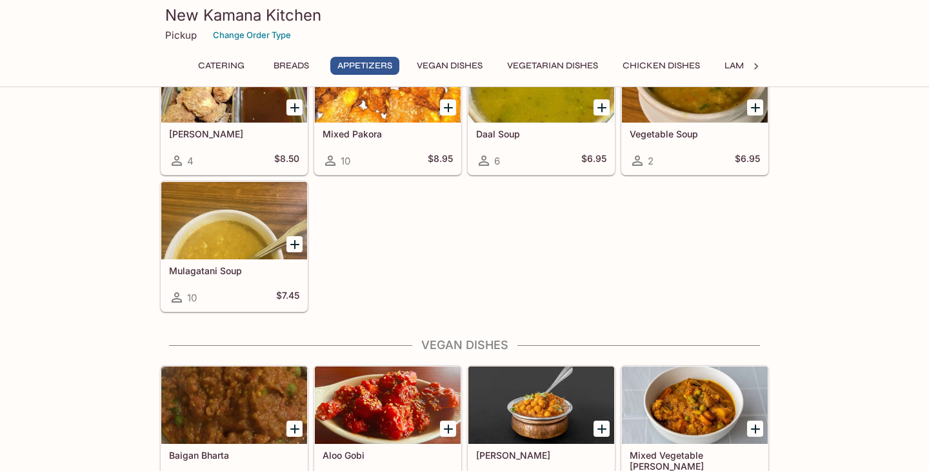
scroll to position [1145, 0]
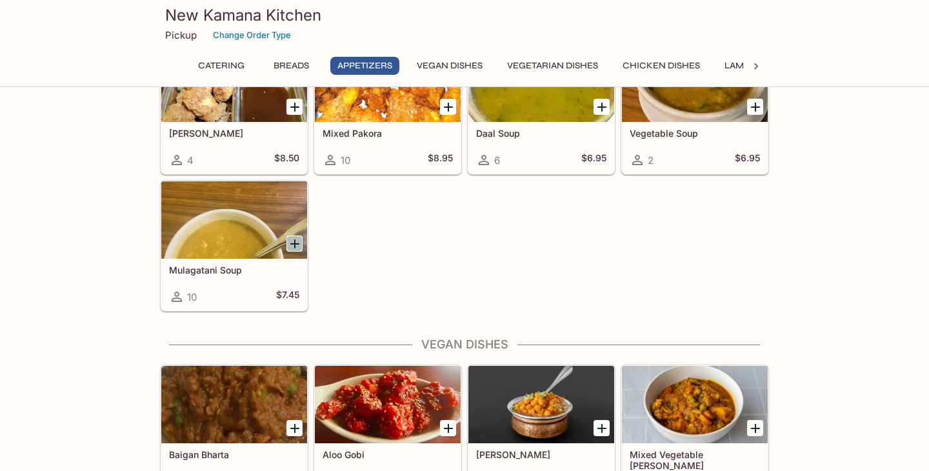
click at [299, 245] on icon "Add Mulagatani Soup" at bounding box center [294, 243] width 15 height 15
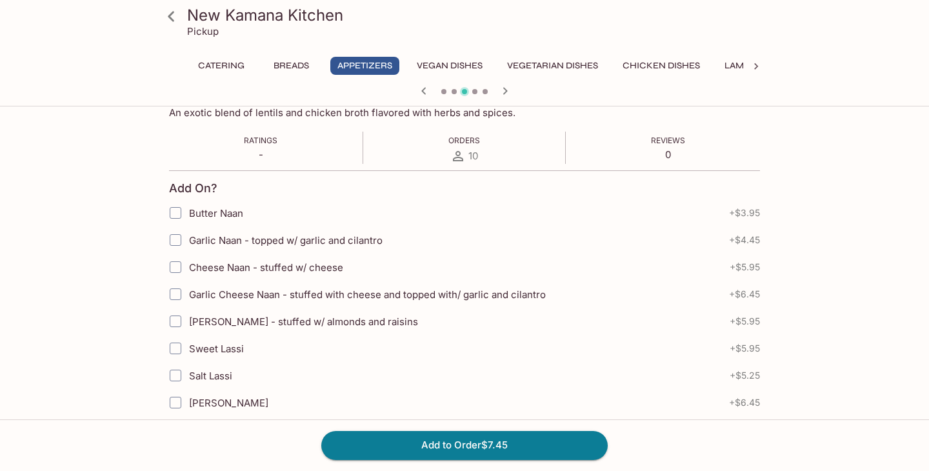
scroll to position [213, 0]
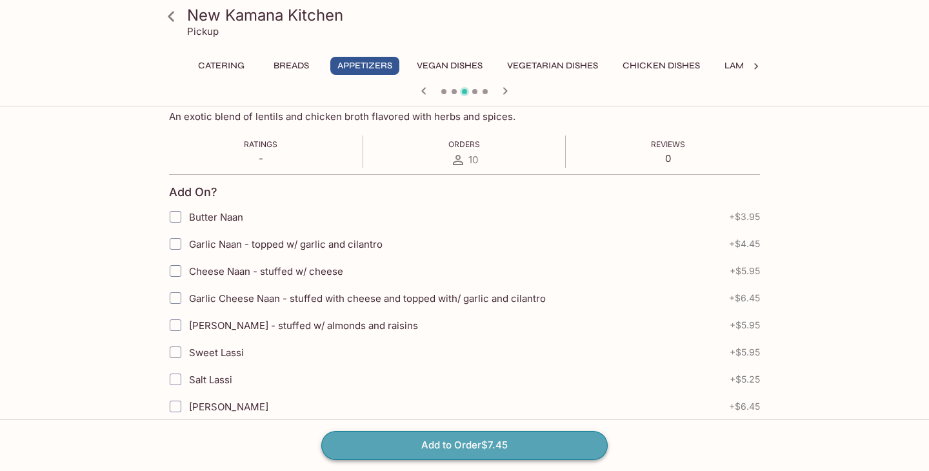
click at [426, 452] on button "Add to Order $7.45" at bounding box center [464, 445] width 286 height 28
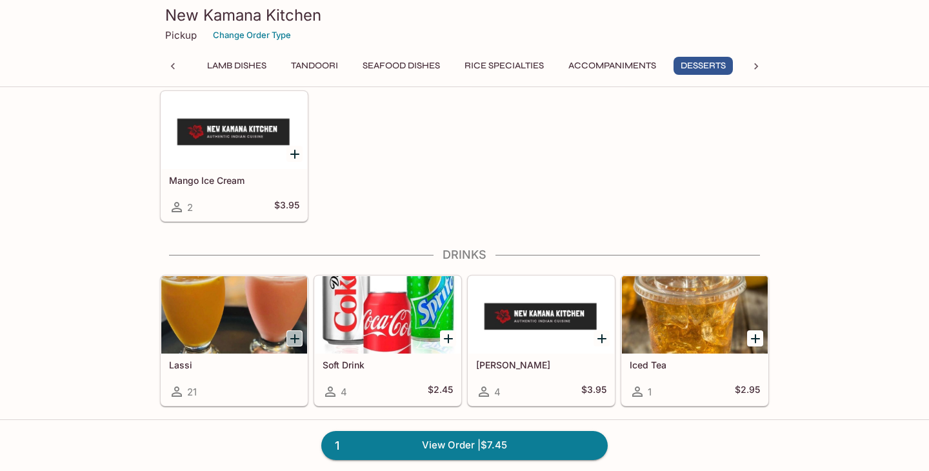
click at [299, 341] on icon "Add Lassi" at bounding box center [294, 338] width 15 height 15
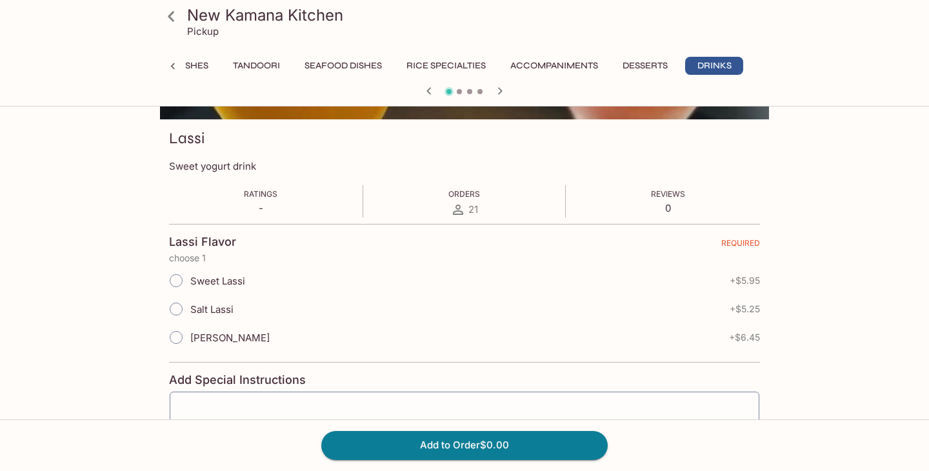
click at [223, 335] on span "[PERSON_NAME]" at bounding box center [229, 338] width 79 height 12
click at [190, 335] on input "[PERSON_NAME]" at bounding box center [176, 337] width 27 height 27
radio input "true"
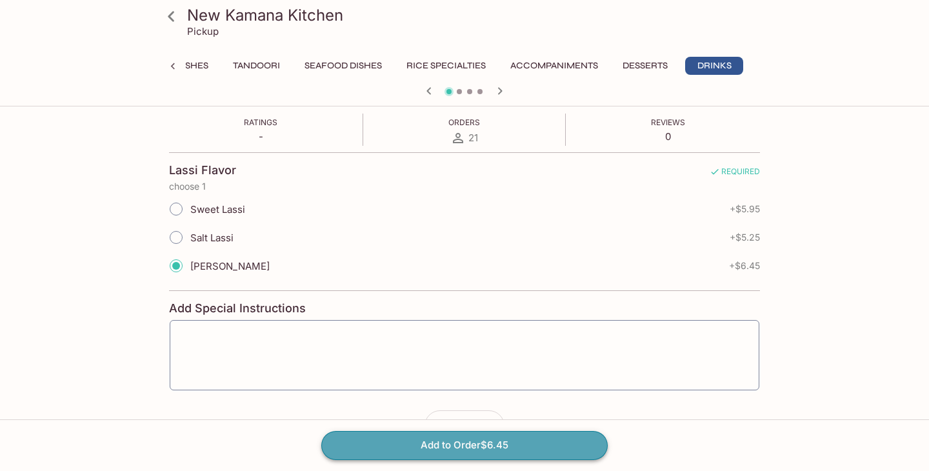
click at [491, 453] on button "Add to Order $6.45" at bounding box center [464, 445] width 286 height 28
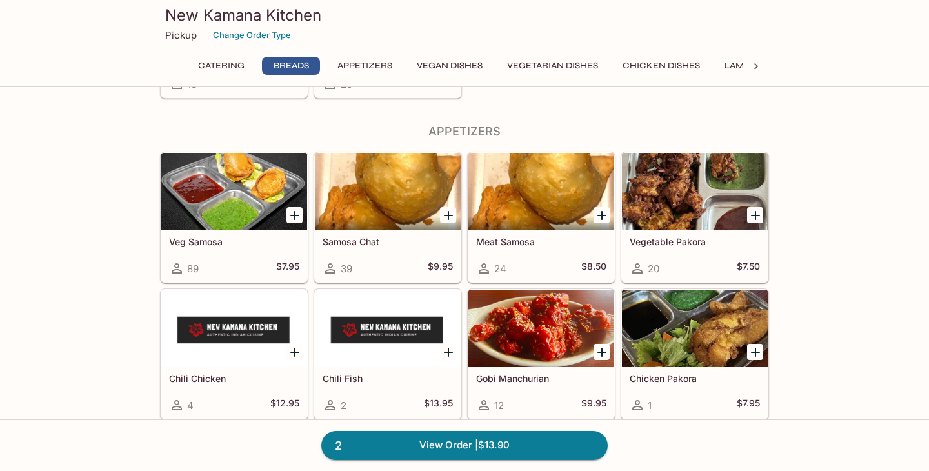
click at [291, 221] on icon "Add Veg Samosa" at bounding box center [294, 215] width 15 height 15
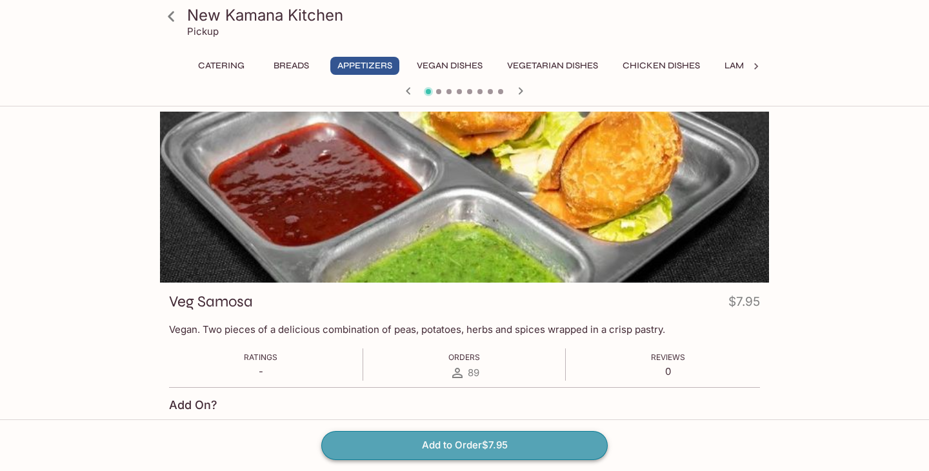
click at [511, 447] on button "Add to Order $7.95" at bounding box center [464, 445] width 286 height 28
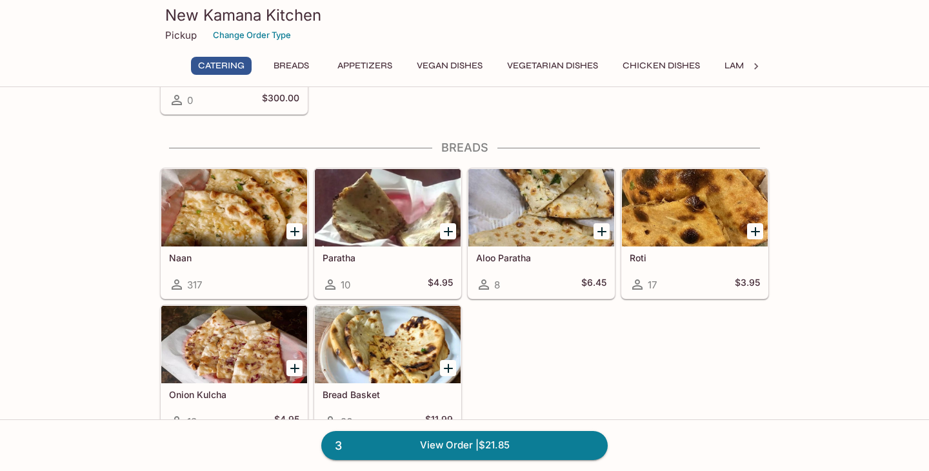
click at [296, 228] on icon "Add Naan" at bounding box center [294, 231] width 15 height 15
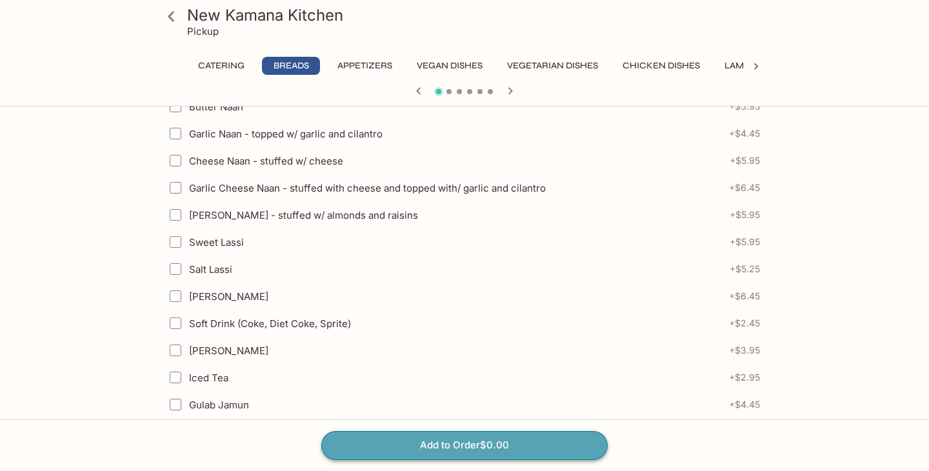
click at [519, 444] on button "Add to Order $0.00" at bounding box center [464, 445] width 286 height 28
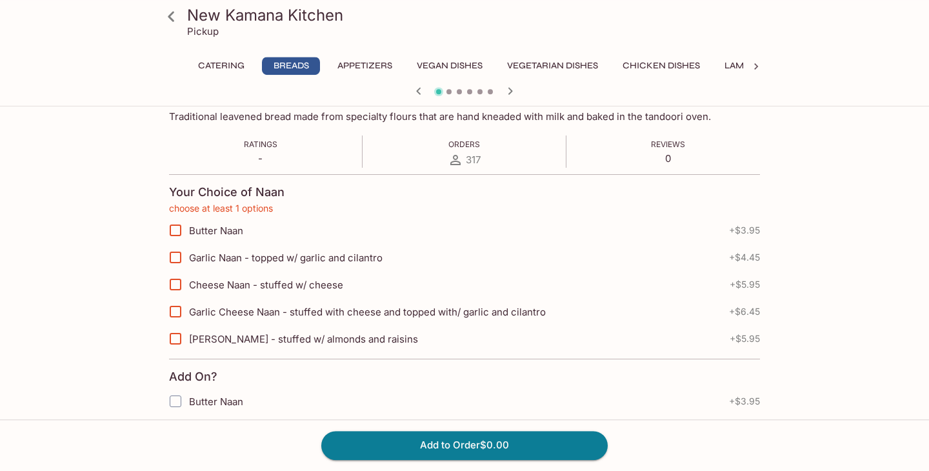
click at [344, 261] on span "Garlic Naan - topped w/ garlic and cilantro" at bounding box center [285, 258] width 193 height 12
click at [188, 261] on input "Garlic Naan - topped w/ garlic and cilantro" at bounding box center [176, 257] width 26 height 26
checkbox input "true"
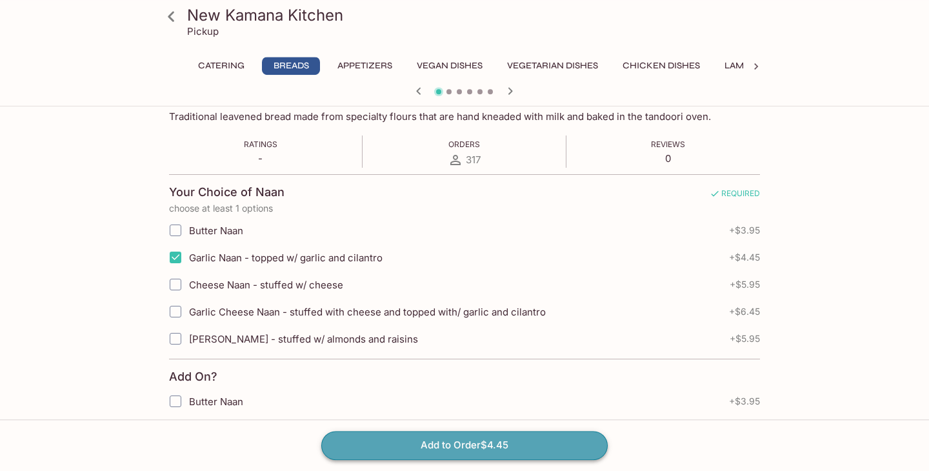
click at [481, 439] on button "Add to Order $4.45" at bounding box center [464, 445] width 286 height 28
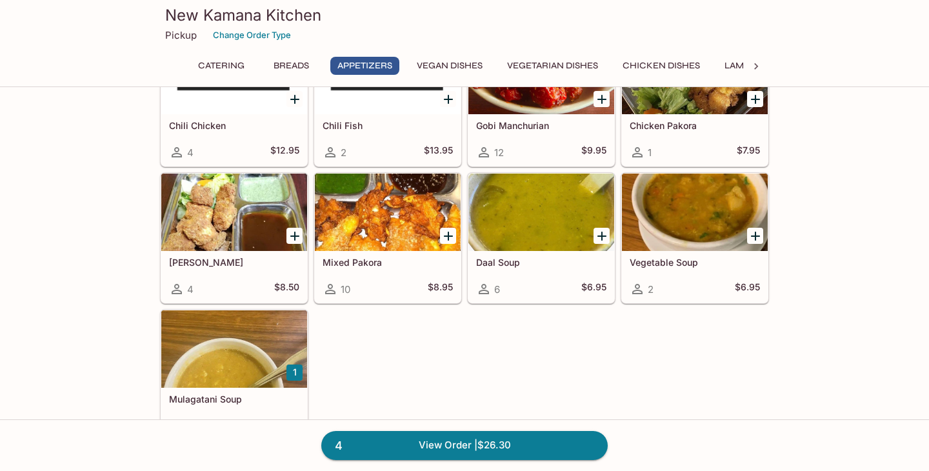
scroll to position [1020, 0]
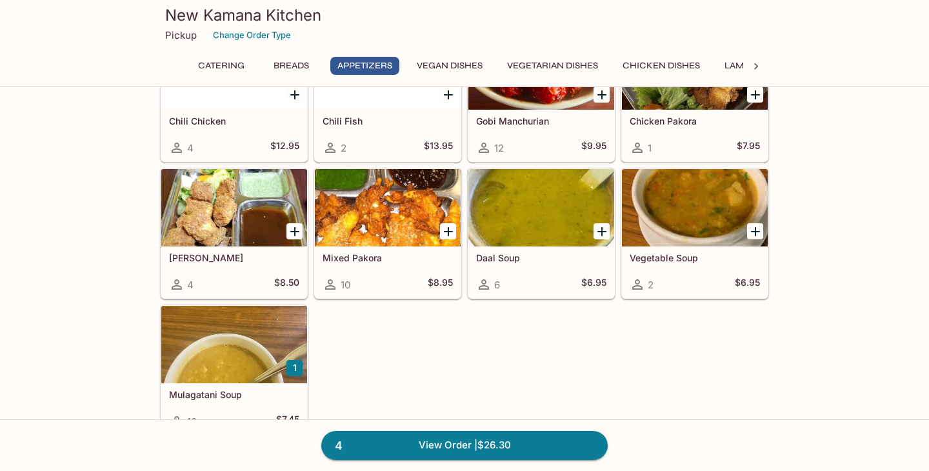
click at [546, 227] on div at bounding box center [541, 207] width 146 height 77
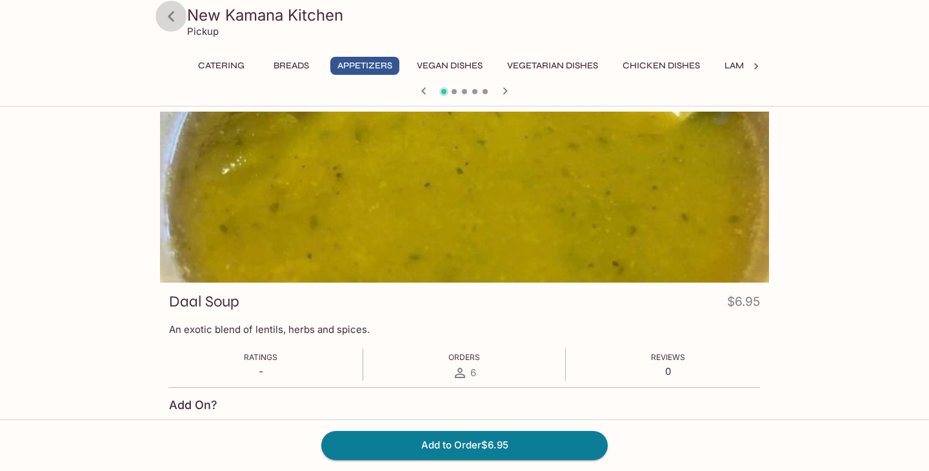
click at [179, 15] on icon at bounding box center [171, 16] width 23 height 23
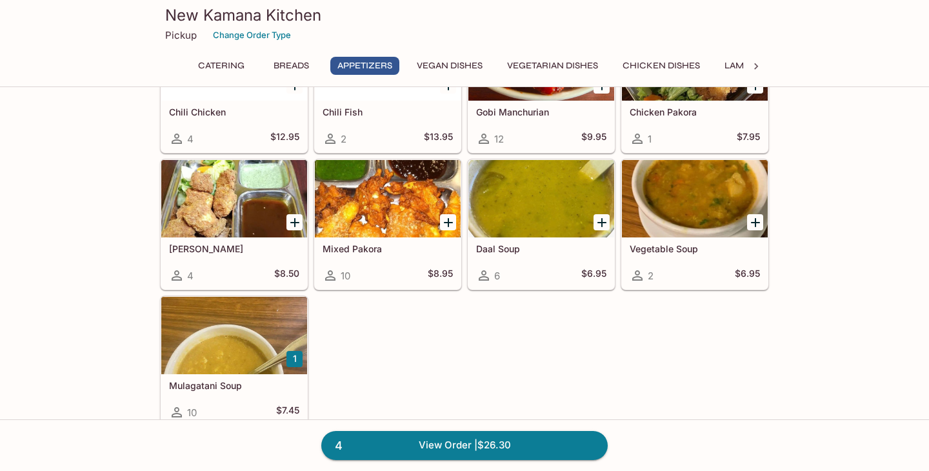
scroll to position [1031, 0]
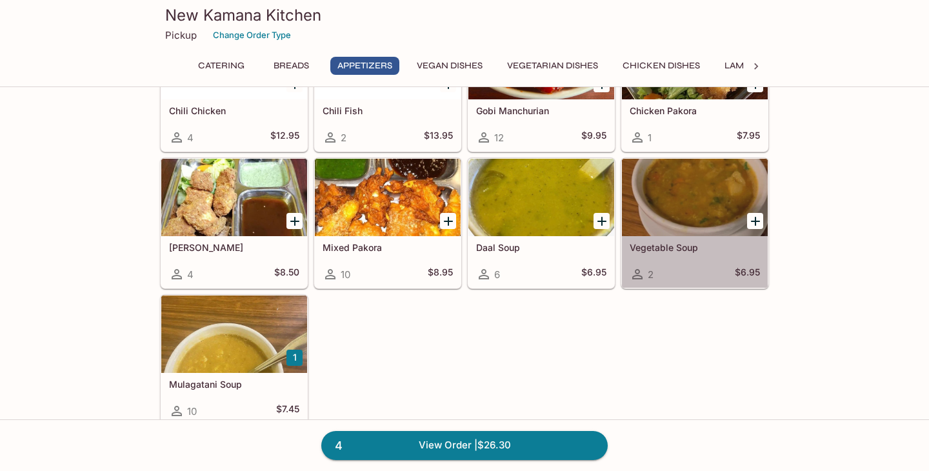
click at [715, 227] on div at bounding box center [695, 197] width 146 height 77
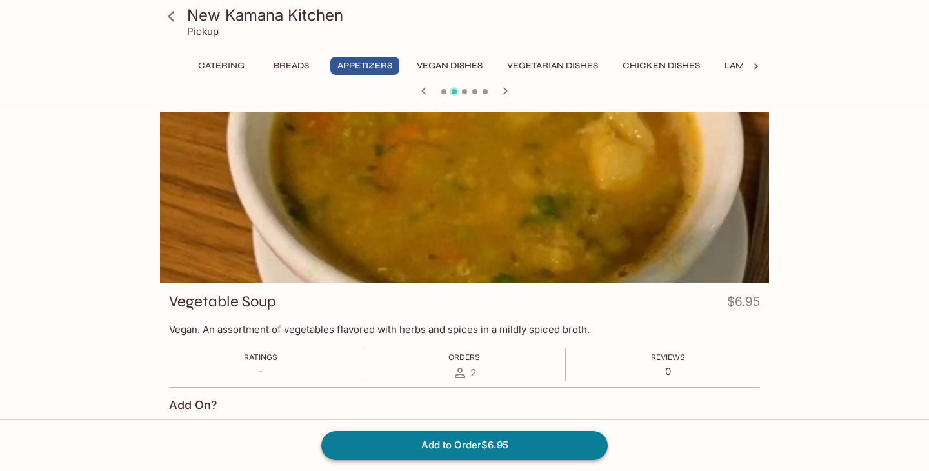
click at [508, 450] on button "Add to Order $6.95" at bounding box center [464, 445] width 286 height 28
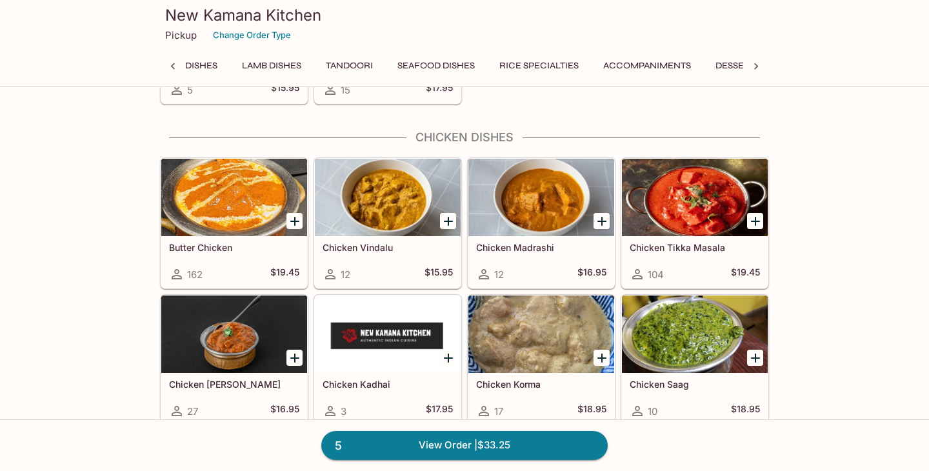
scroll to position [0, 441]
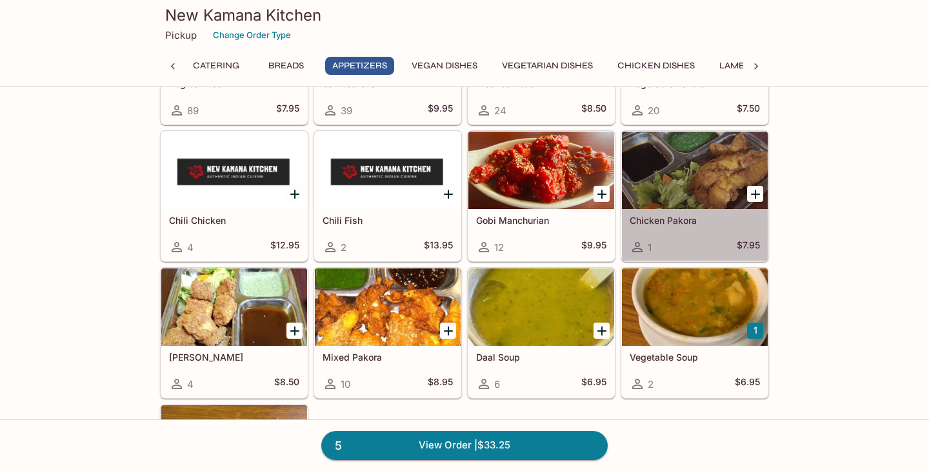
click at [662, 221] on h5 "Chicken Pakora" at bounding box center [695, 220] width 130 height 11
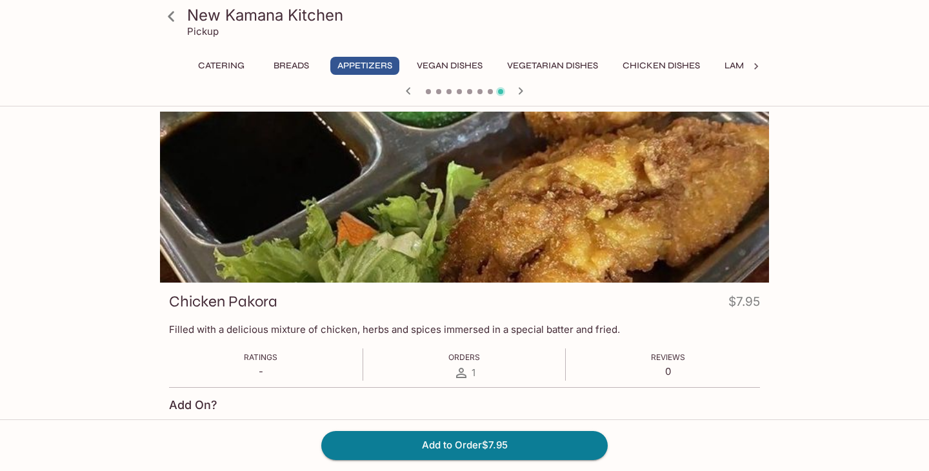
click at [199, 29] on p "Pickup" at bounding box center [203, 31] width 32 height 12
click at [175, 21] on icon at bounding box center [171, 16] width 23 height 23
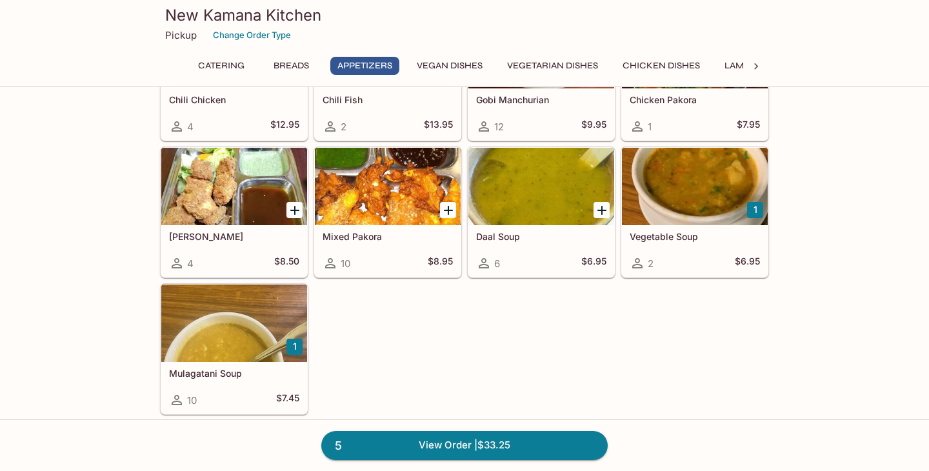
click at [413, 174] on div at bounding box center [388, 186] width 146 height 77
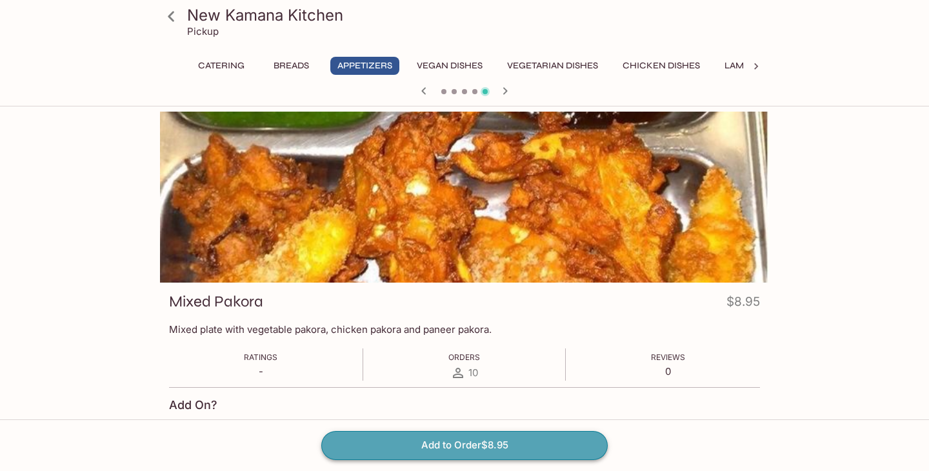
click at [537, 447] on button "Add to Order $8.95" at bounding box center [464, 445] width 286 height 28
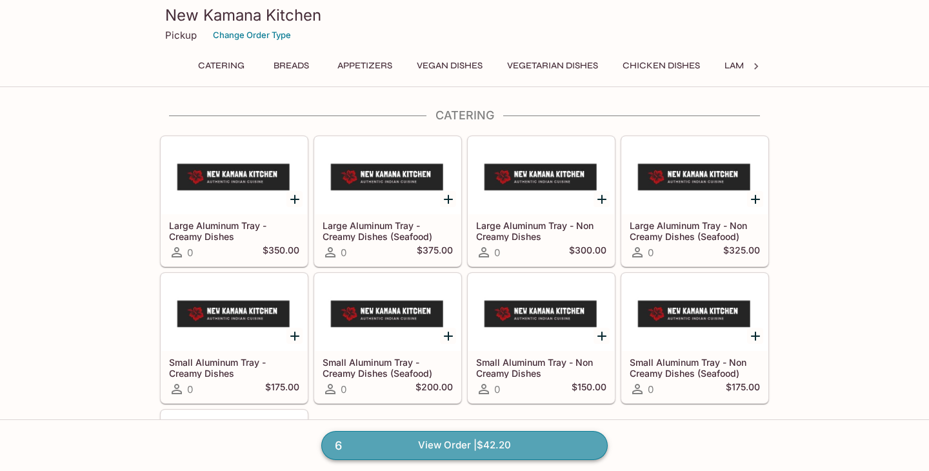
click at [463, 445] on link "6 View Order | $42.20" at bounding box center [464, 445] width 286 height 28
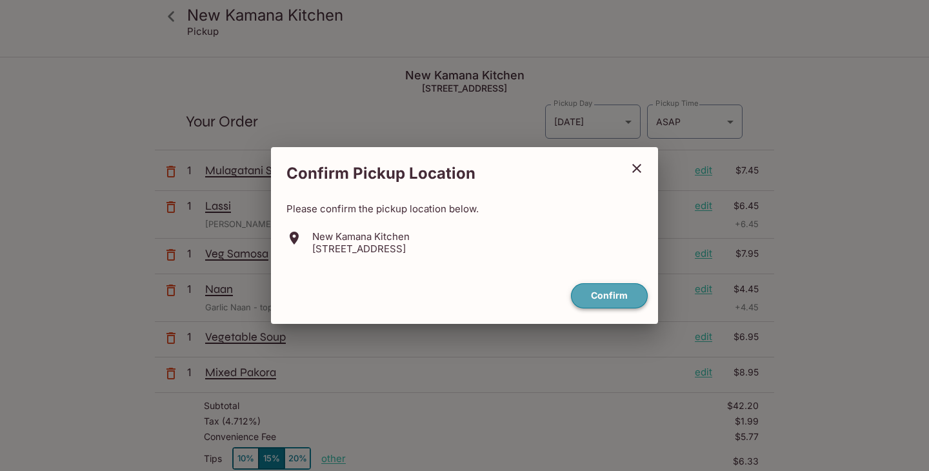
click at [620, 297] on button "Confirm" at bounding box center [609, 295] width 77 height 25
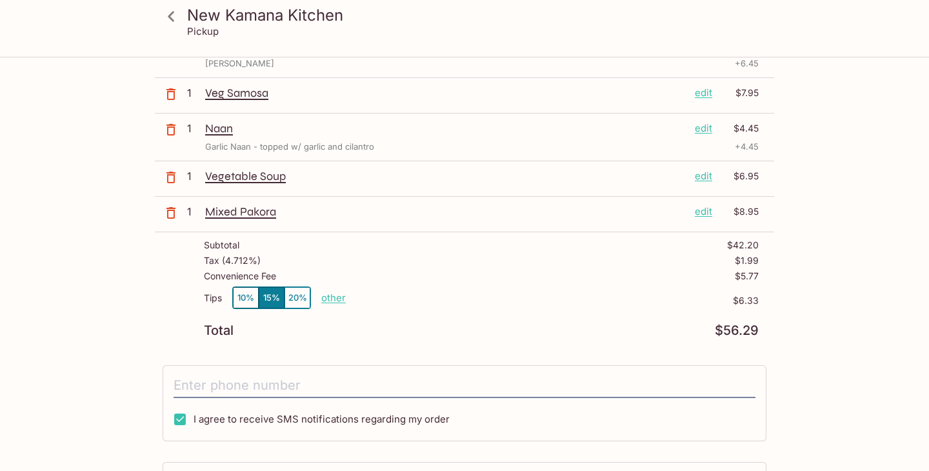
scroll to position [163, 0]
